Goal: Task Accomplishment & Management: Use online tool/utility

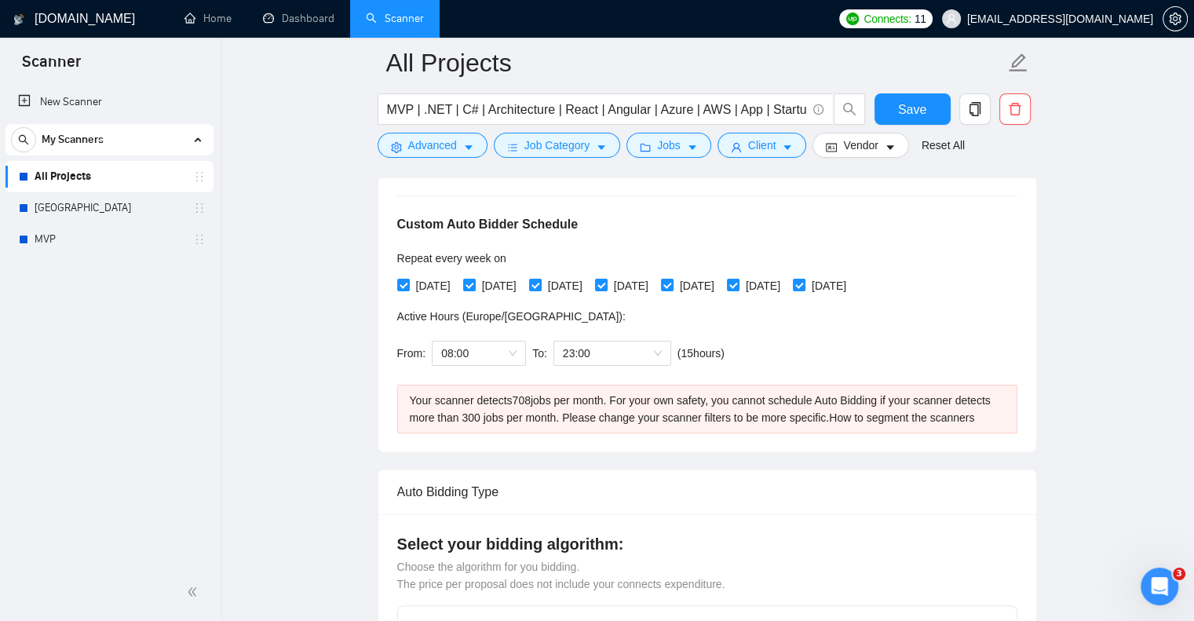
scroll to position [2, 0]
click at [78, 110] on link "New Scanner" at bounding box center [109, 101] width 183 height 31
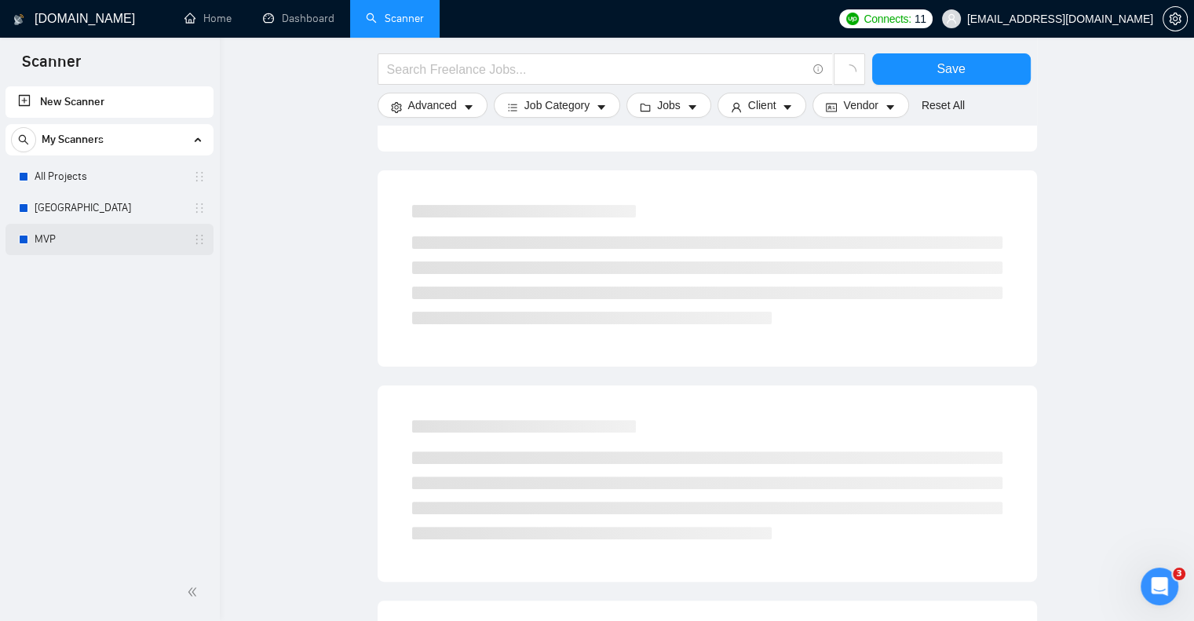
click at [96, 239] on link "MVP" at bounding box center [109, 239] width 149 height 31
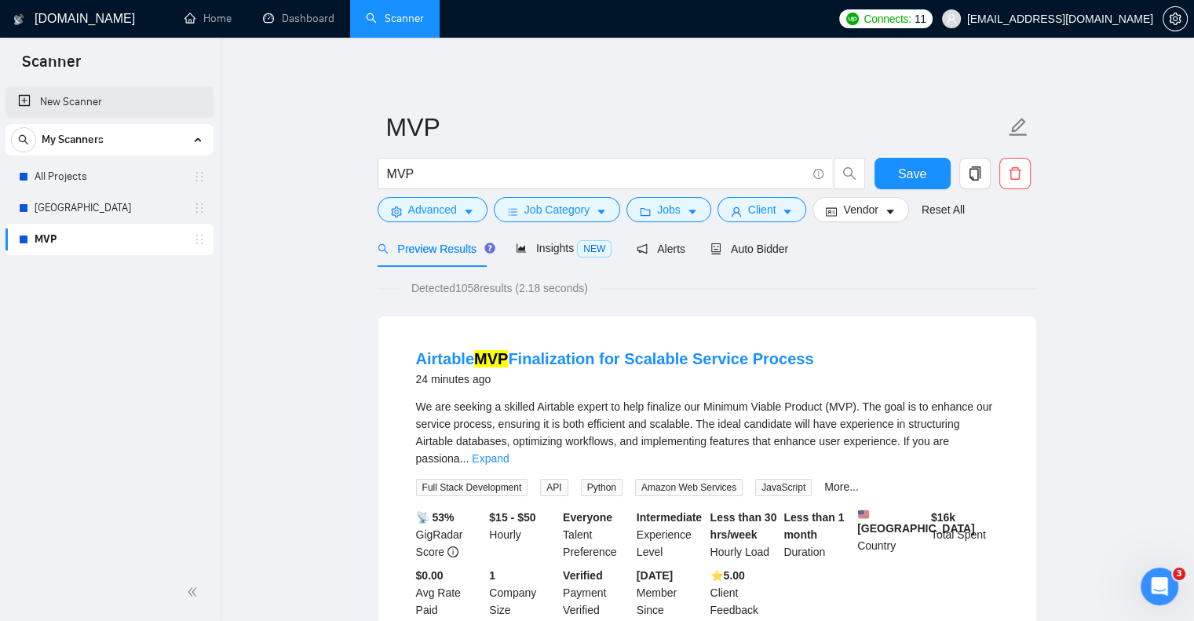
click at [97, 97] on link "New Scanner" at bounding box center [109, 101] width 183 height 31
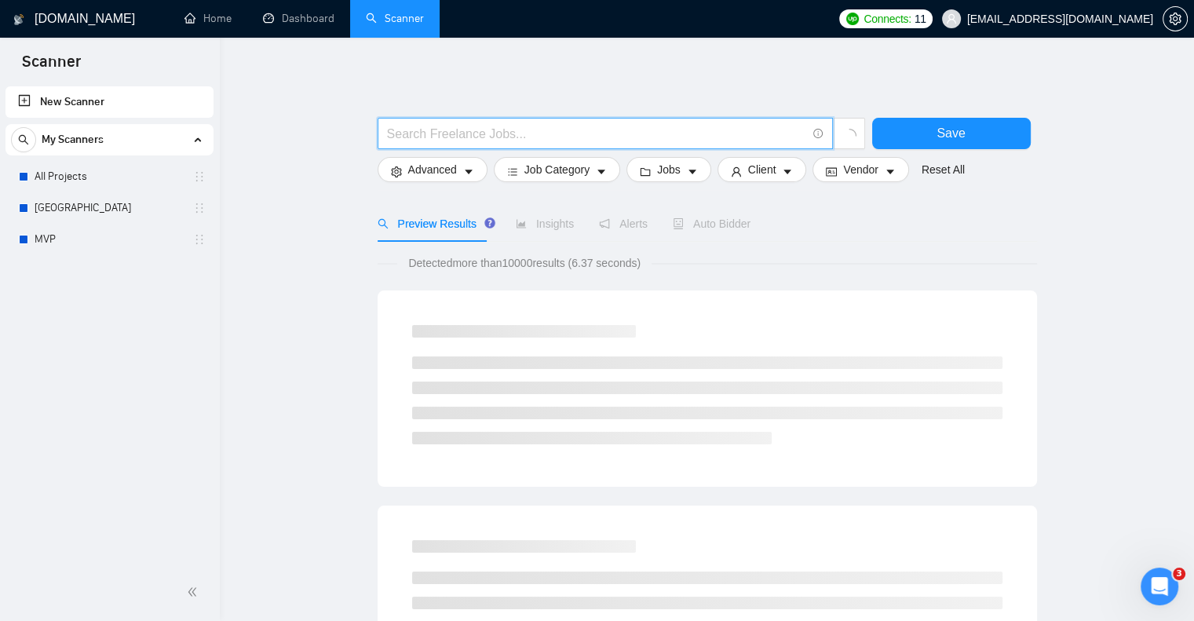
click at [485, 141] on input "text" at bounding box center [596, 134] width 419 height 20
click at [115, 210] on link "[GEOGRAPHIC_DATA]" at bounding box center [109, 207] width 149 height 31
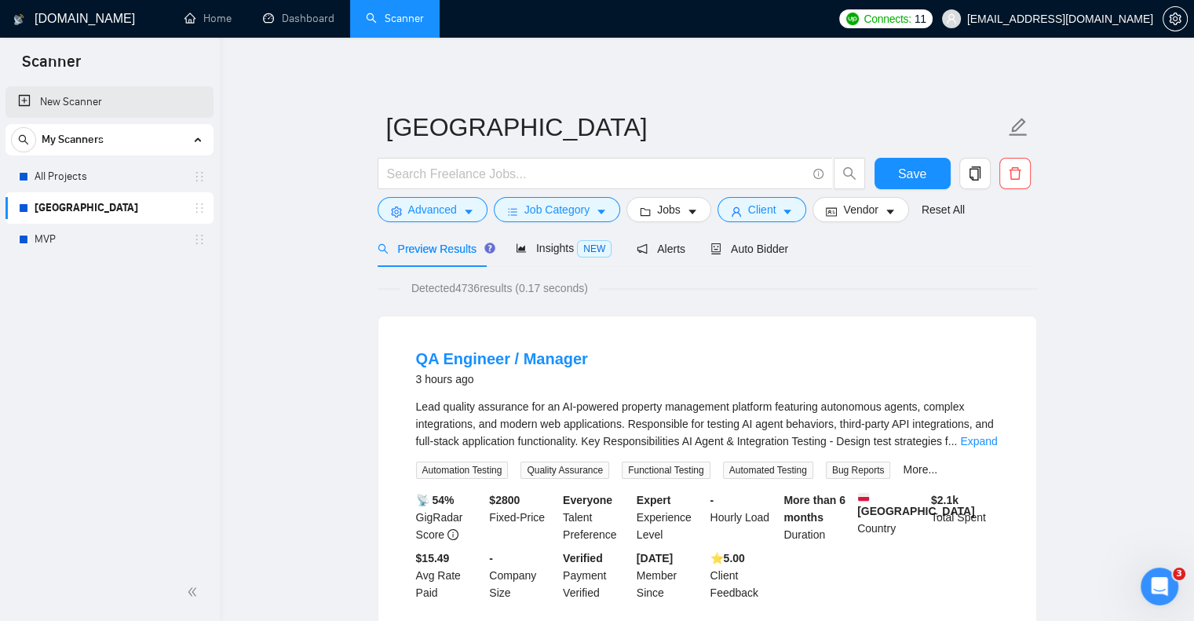
click at [85, 93] on link "New Scanner" at bounding box center [109, 101] width 183 height 31
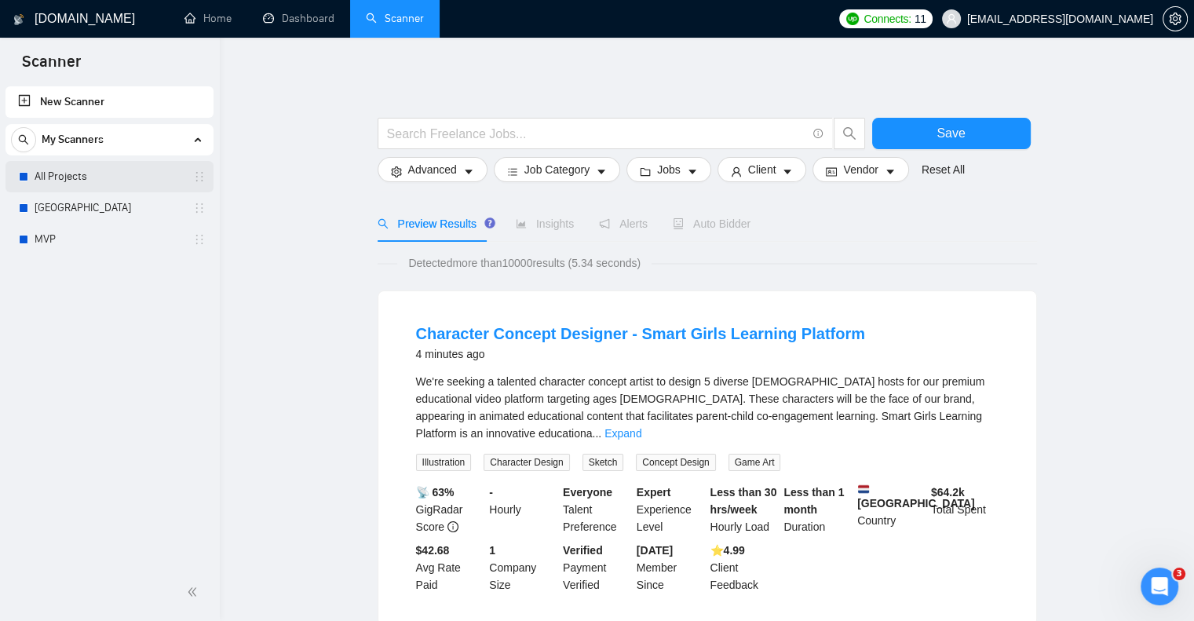
click at [149, 184] on link "All Projects" at bounding box center [109, 176] width 149 height 31
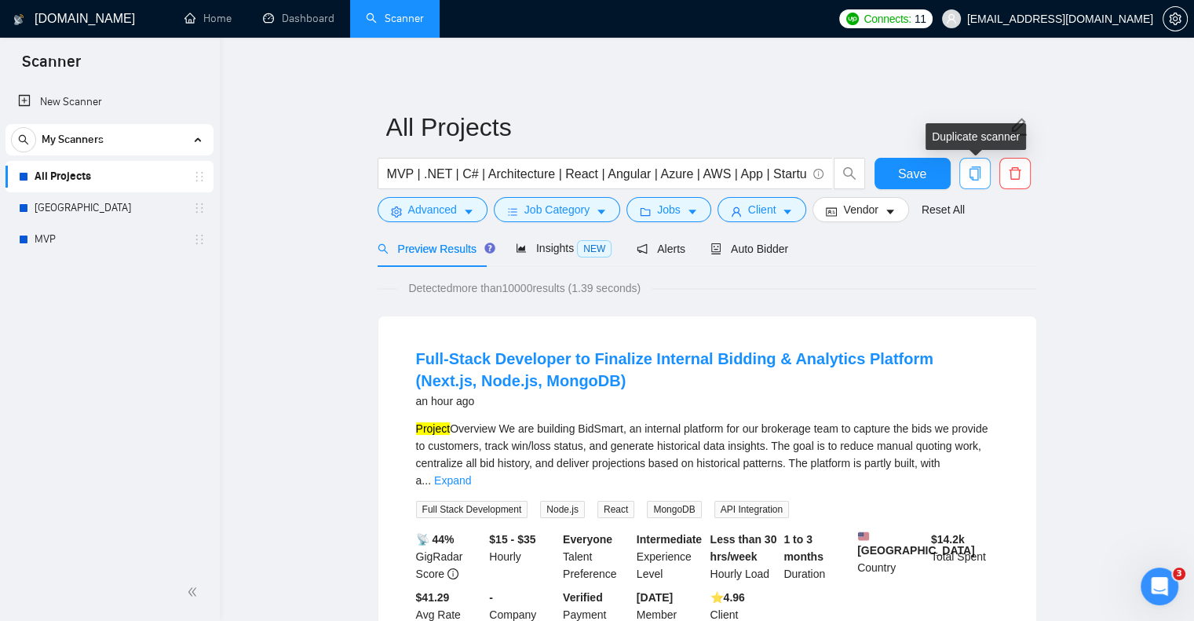
click at [976, 181] on button "button" at bounding box center [974, 173] width 31 height 31
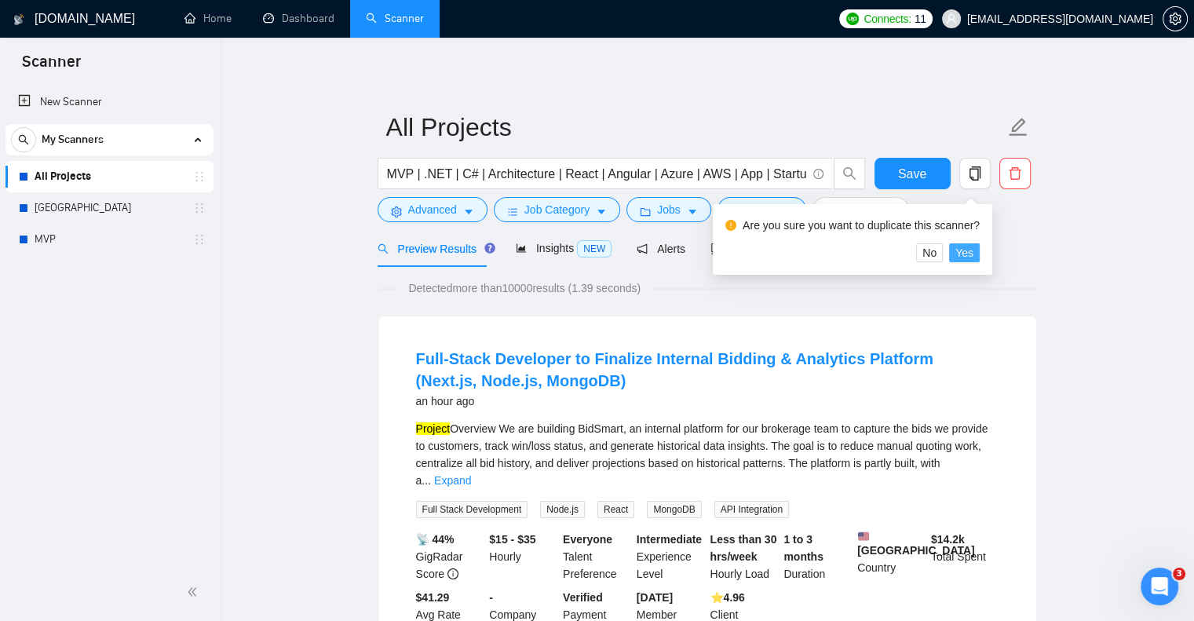
click at [964, 257] on span "Yes" at bounding box center [964, 252] width 18 height 17
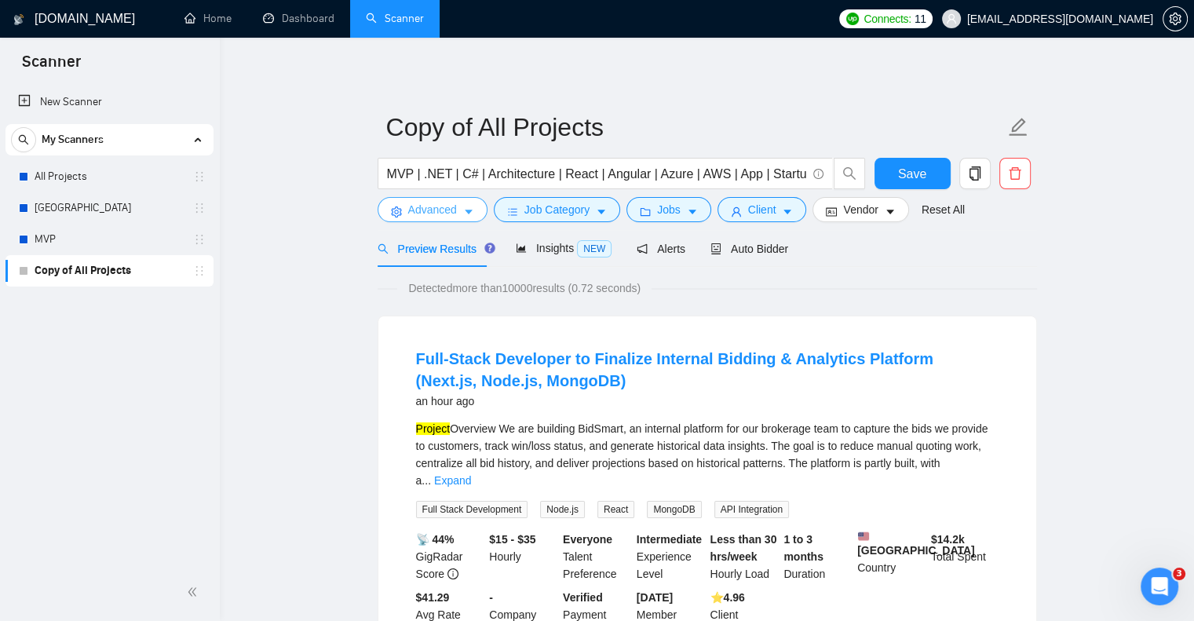
click at [436, 210] on span "Advanced" at bounding box center [432, 209] width 49 height 17
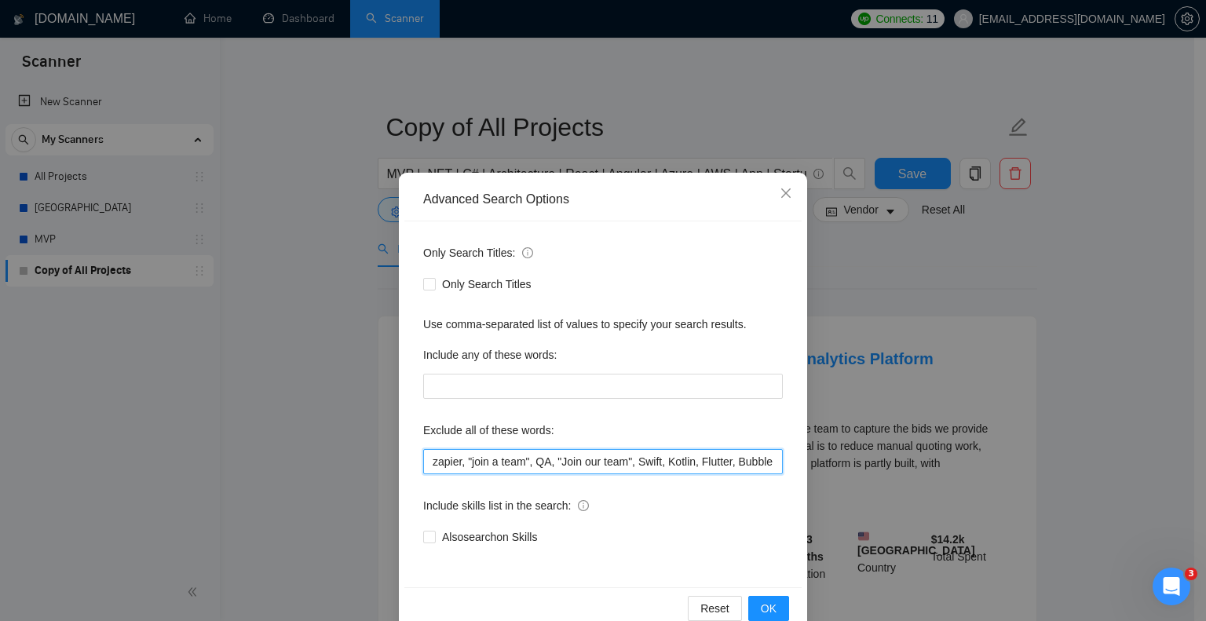
click at [477, 456] on input "zapier, "join a team", QA, "Join our team", Swift, Kotlin, Flutter, Bubble, Pyt…" at bounding box center [603, 461] width 360 height 25
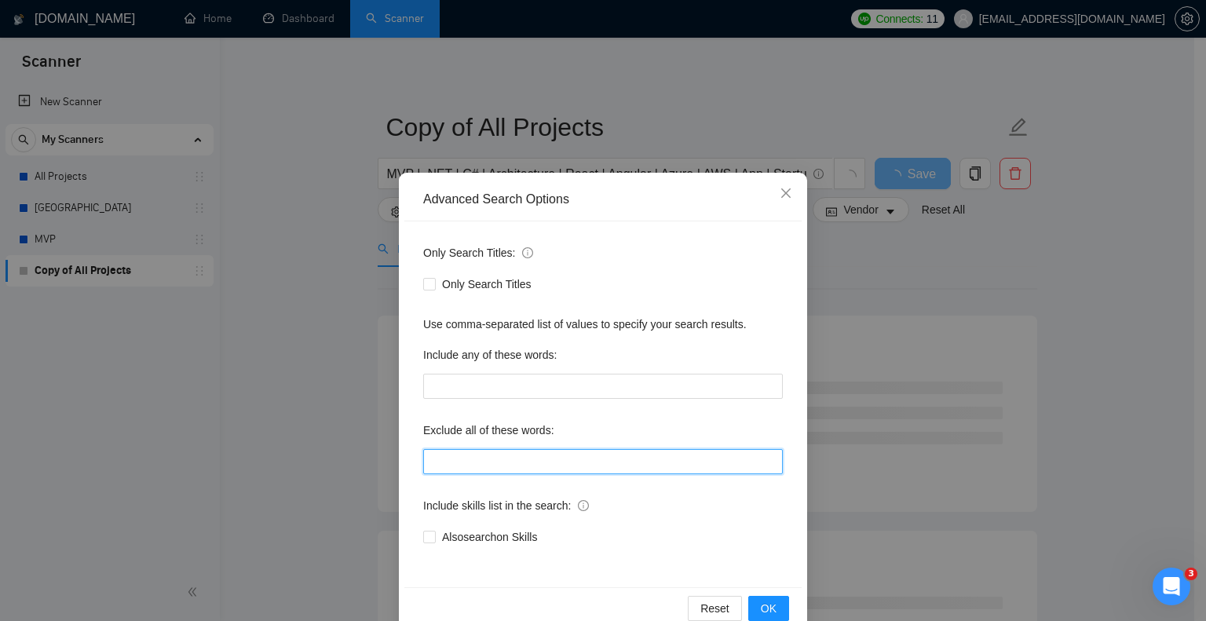
type input "zapier, "join a team", QA, "Join our team", Swift, Kotlin, Flutter, Bubble, Pyt…"
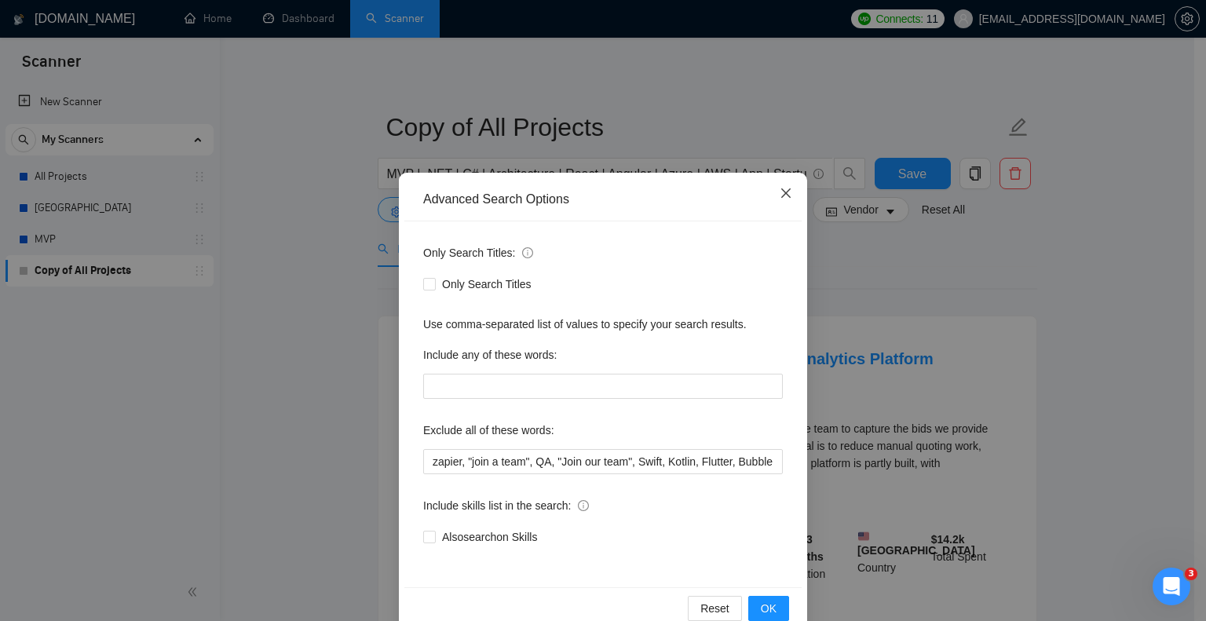
click at [780, 192] on icon "close" at bounding box center [786, 193] width 13 height 13
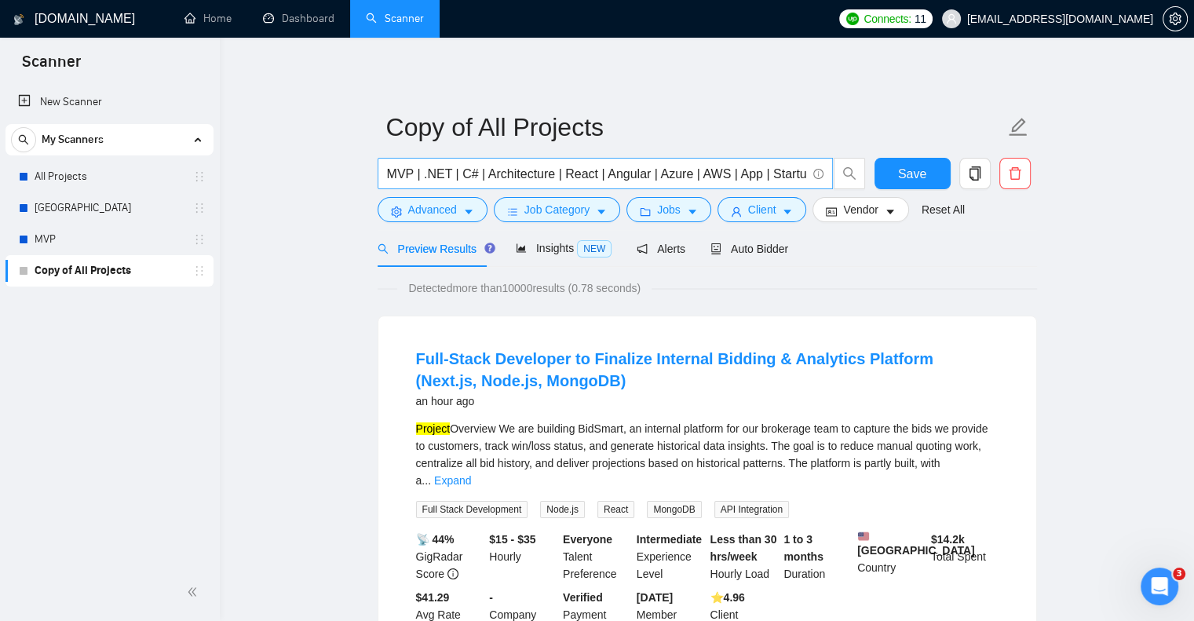
click at [664, 177] on input "MVP | .NET | C# | Architecture | React | Angular | Azure | AWS | App | Startup …" at bounding box center [596, 174] width 419 height 20
click at [482, 173] on input "MVP | .NET | C# | Architecture | React | Angular | Azure | AWS | App | Startup …" at bounding box center [596, 174] width 419 height 20
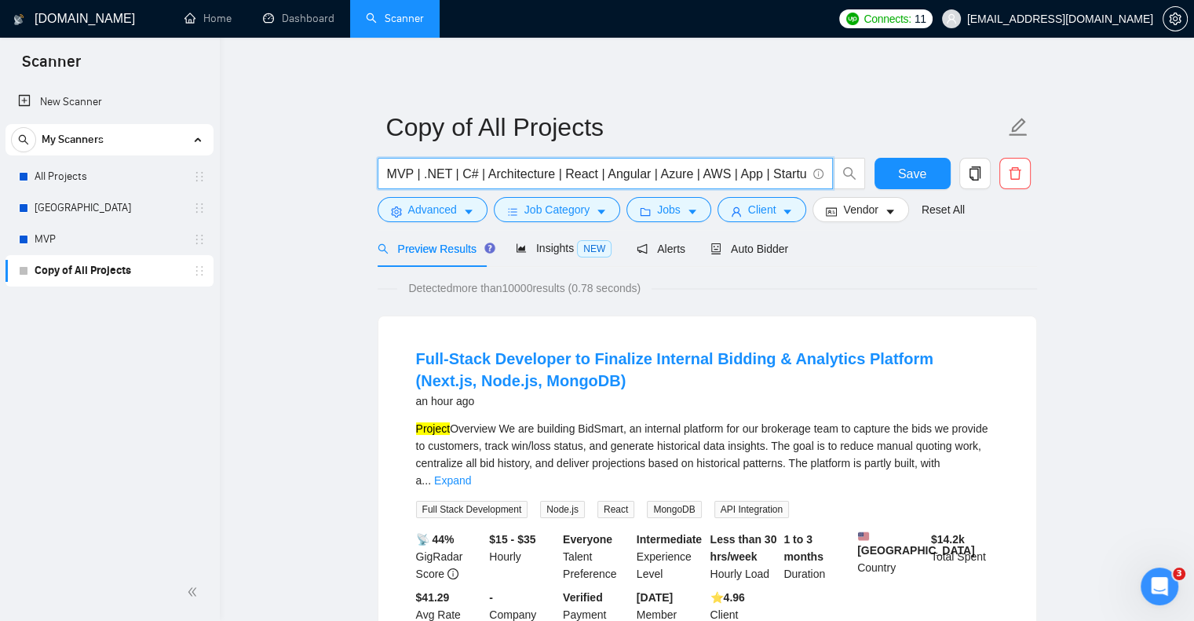
click at [482, 173] on input "MVP | .NET | C# | Architecture | React | Angular | Azure | AWS | App | Startup …" at bounding box center [596, 174] width 419 height 20
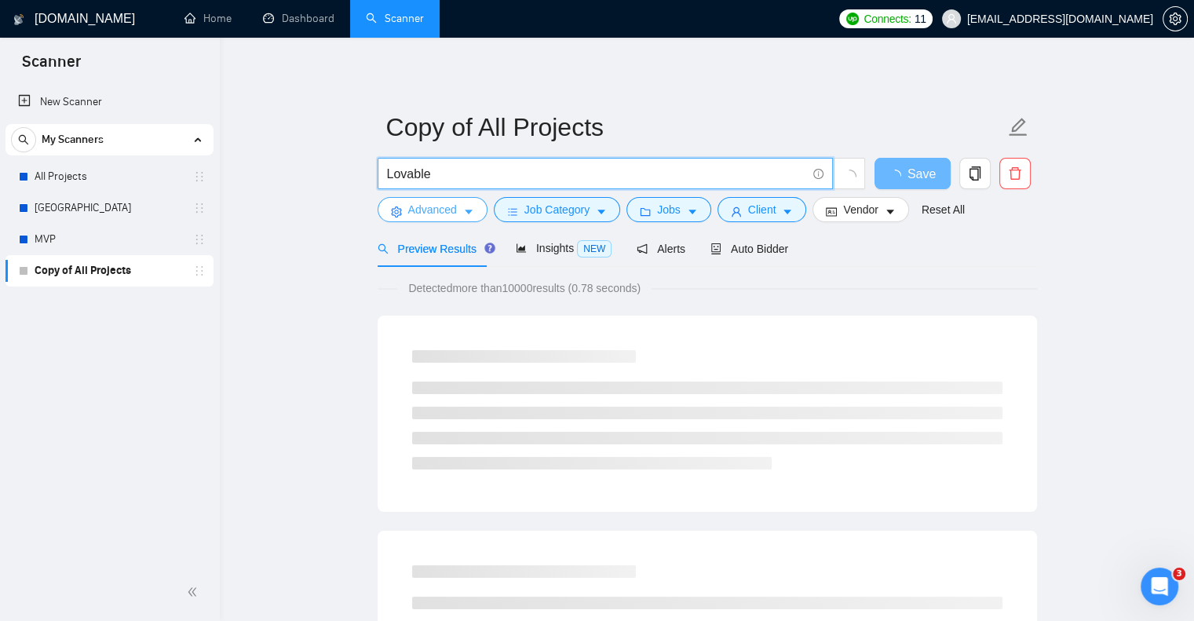
type input "Lovable"
click at [418, 216] on span "Advanced" at bounding box center [432, 209] width 49 height 17
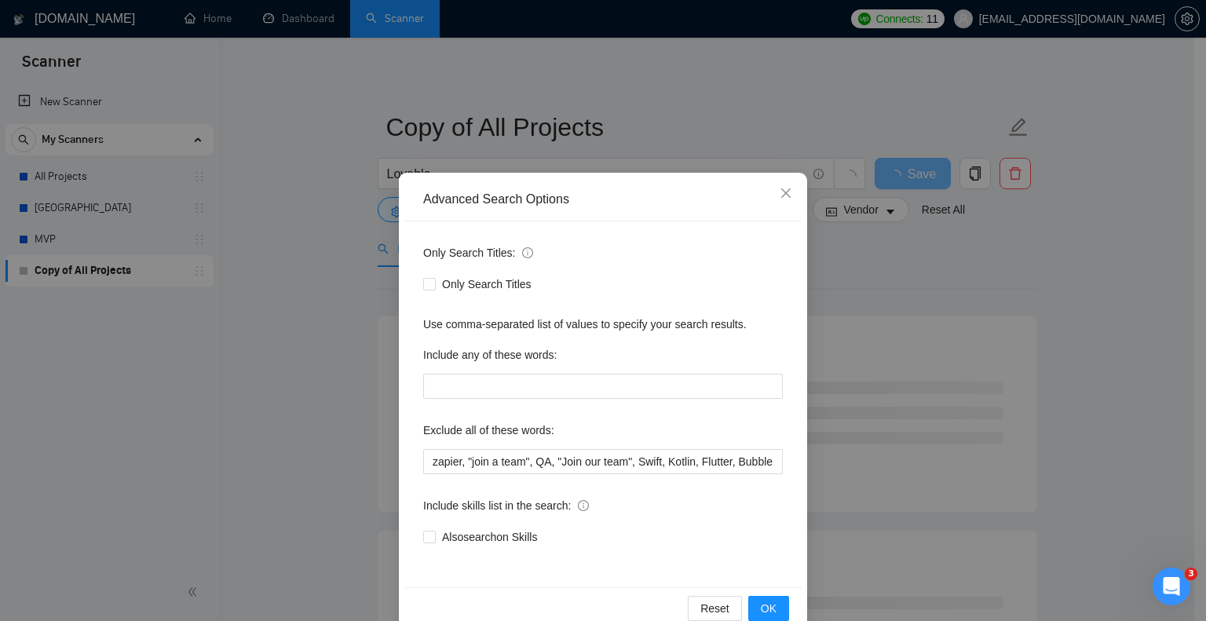
click at [474, 475] on div "Only Search Titles: Only Search Titles Use comma-separated list of values to sp…" at bounding box center [602, 404] width 397 height 366
click at [484, 459] on input "zapier, "join a team", QA, "Join our team", Swift, Kotlin, Flutter, Bubble, Pyt…" at bounding box center [603, 461] width 360 height 25
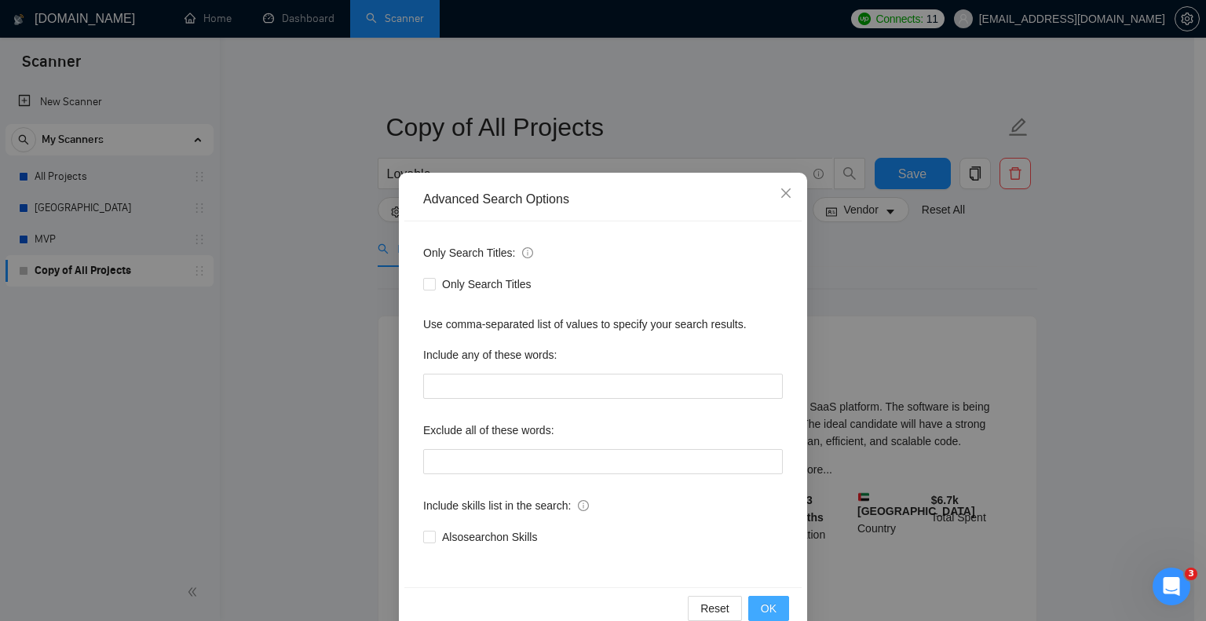
click at [759, 597] on button "OK" at bounding box center [768, 608] width 41 height 25
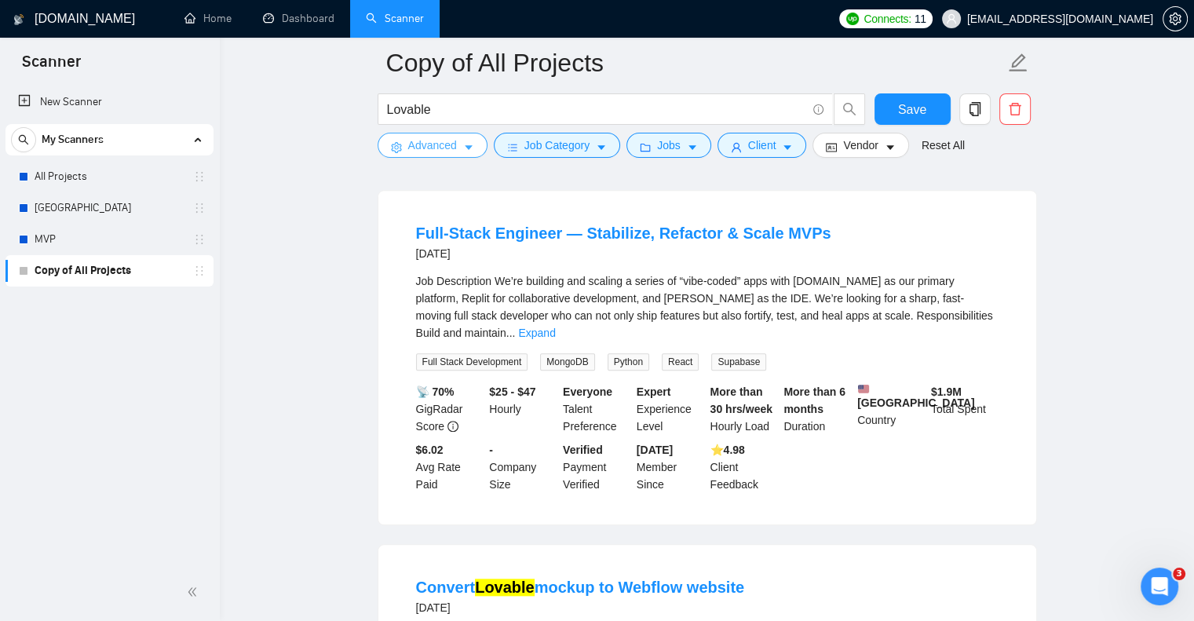
scroll to position [1541, 0]
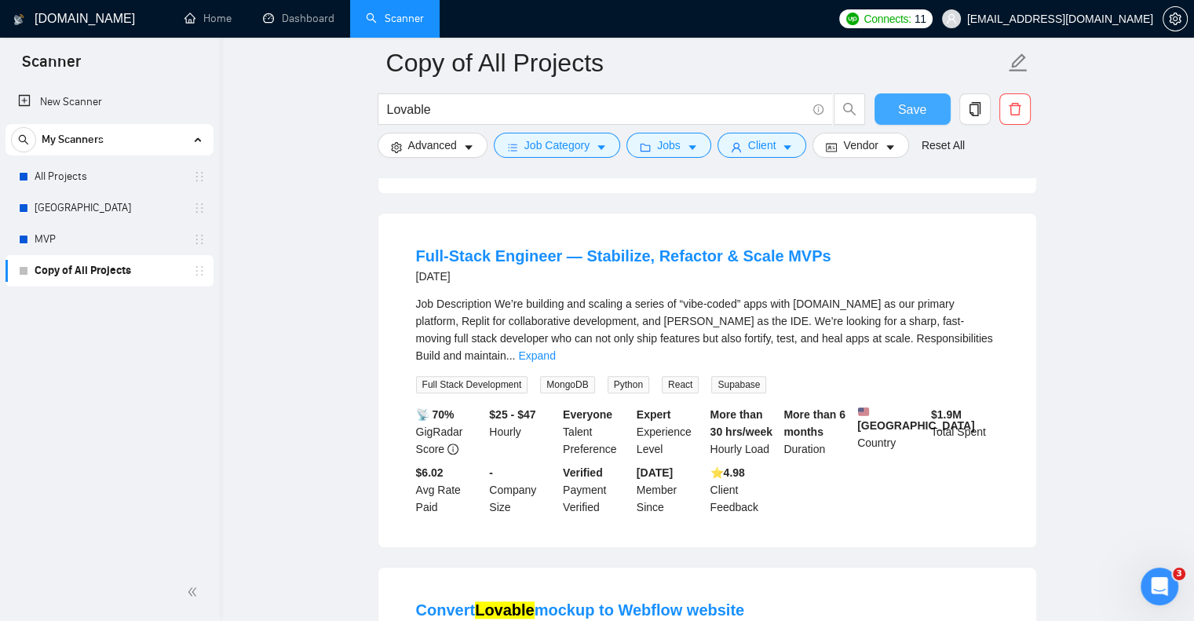
click at [905, 108] on span "Save" at bounding box center [912, 110] width 28 height 20
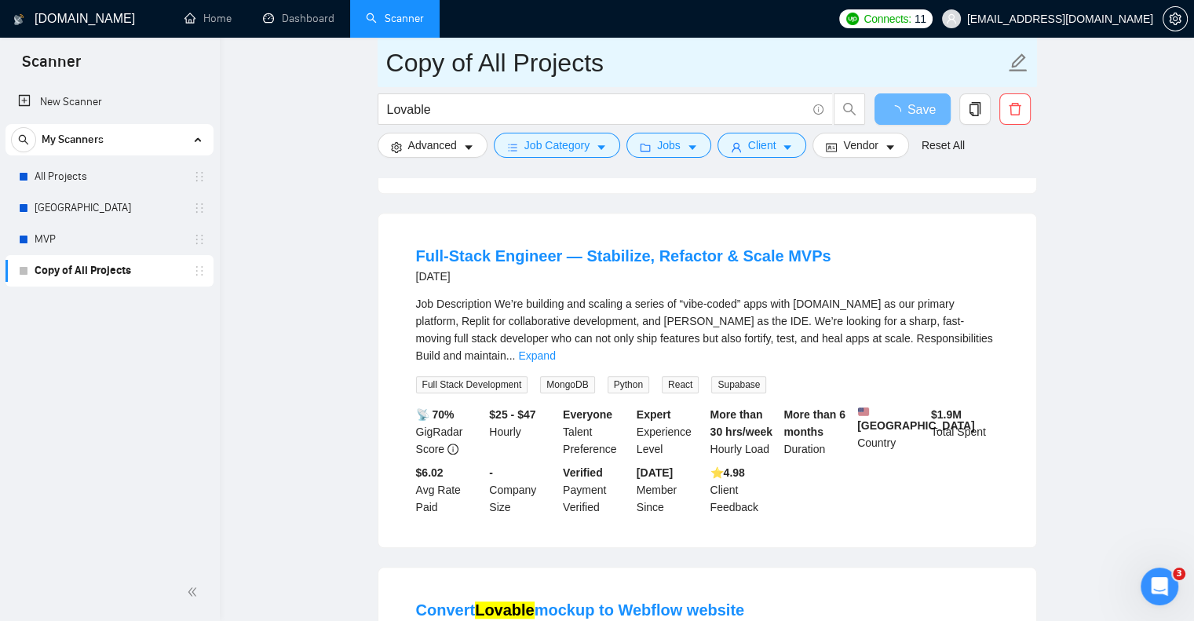
click at [537, 54] on input "Copy of All Projects" at bounding box center [695, 62] width 619 height 39
type input "Lovable"
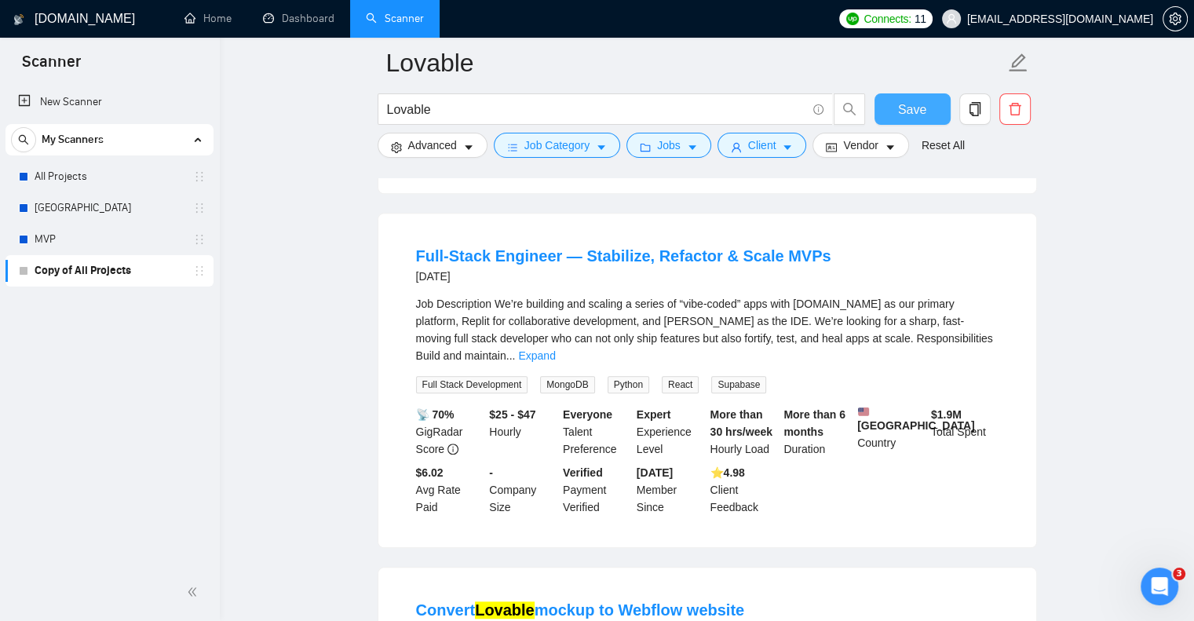
click at [892, 109] on button "Save" at bounding box center [912, 108] width 76 height 31
